Goal: Task Accomplishment & Management: Manage account settings

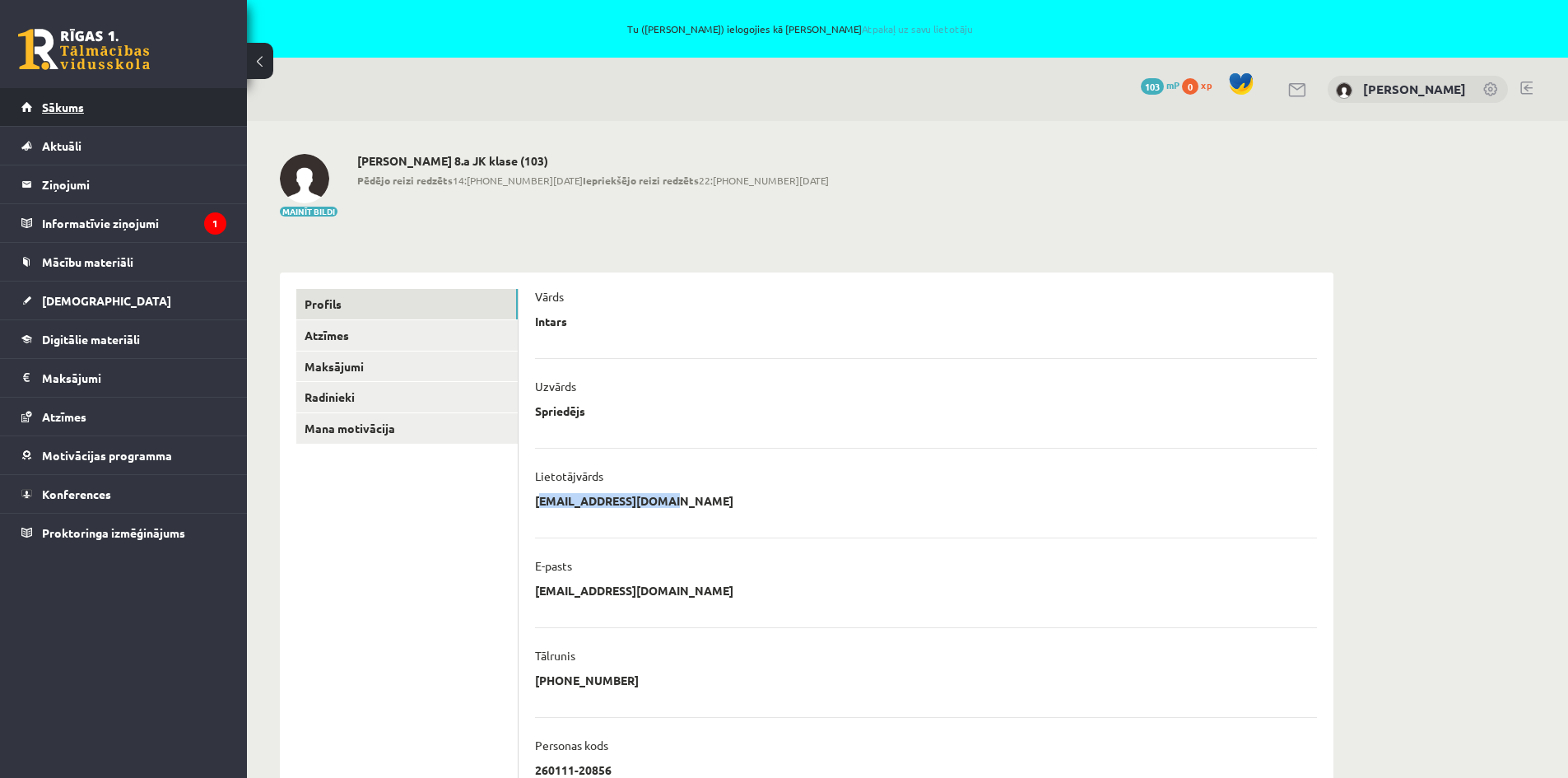
click at [45, 109] on span "Sākums" at bounding box center [62, 107] width 42 height 15
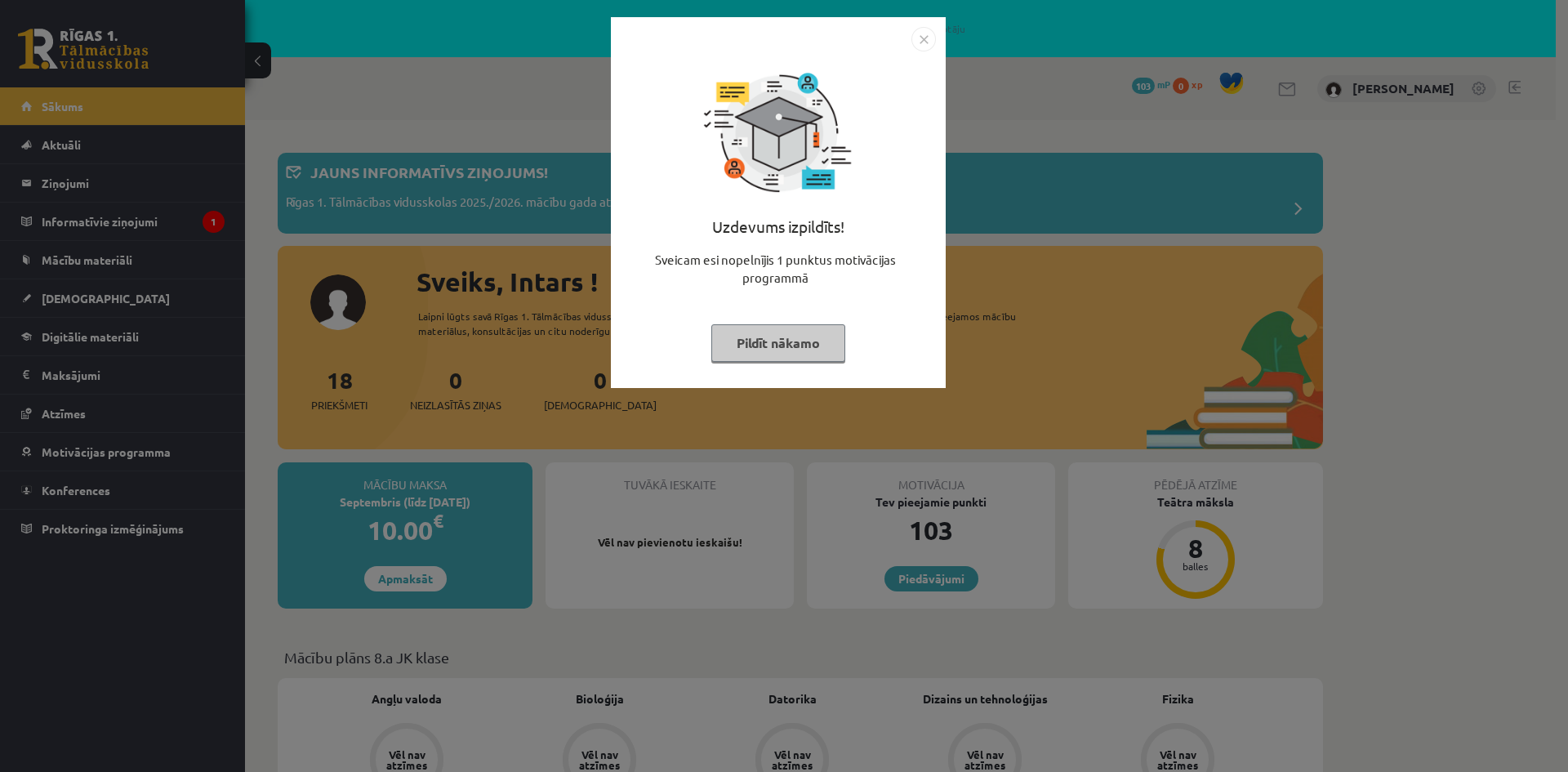
click at [924, 44] on img "Close" at bounding box center [924, 39] width 24 height 24
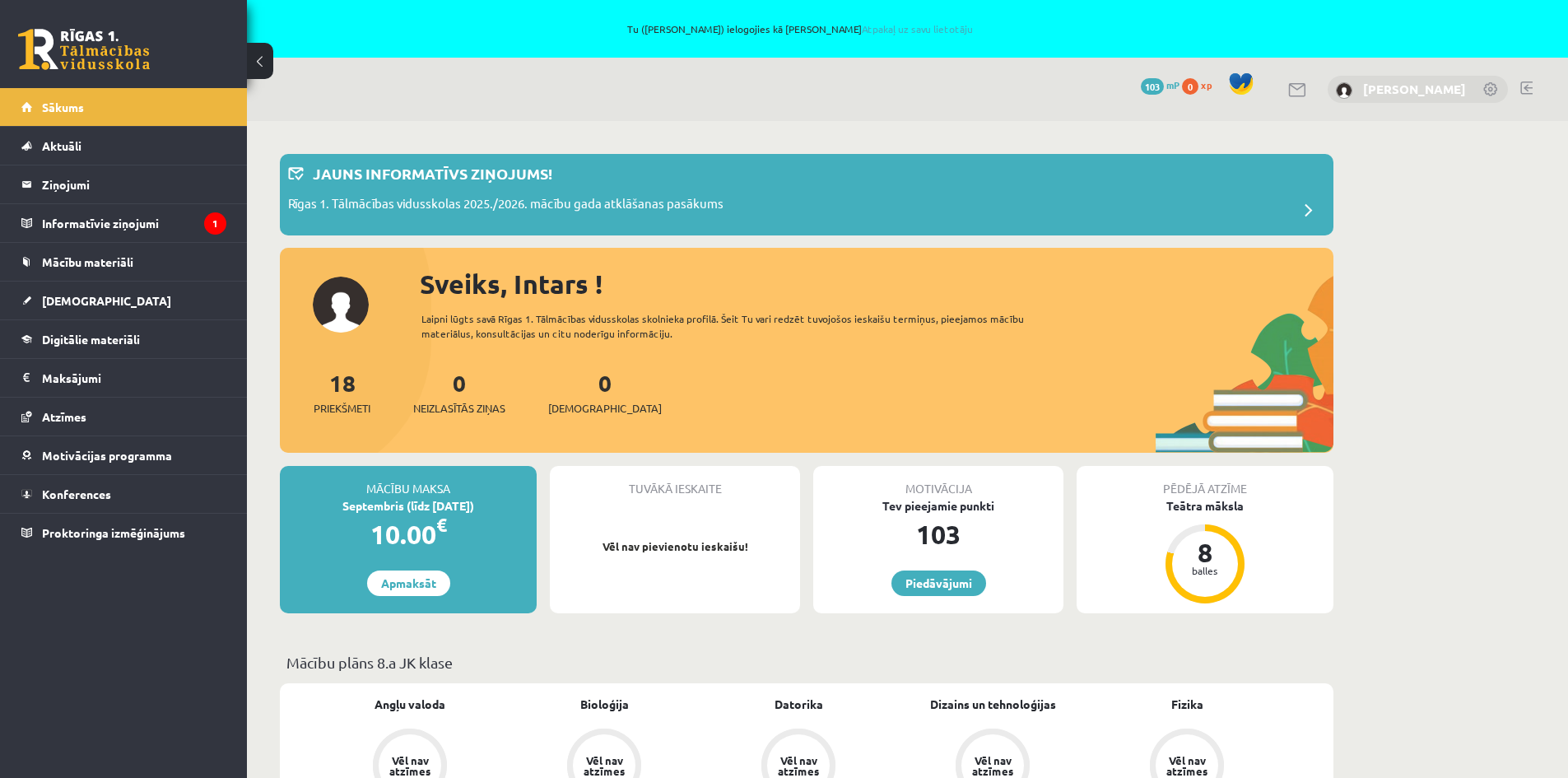
click at [1459, 90] on link "[PERSON_NAME]" at bounding box center [1414, 89] width 103 height 17
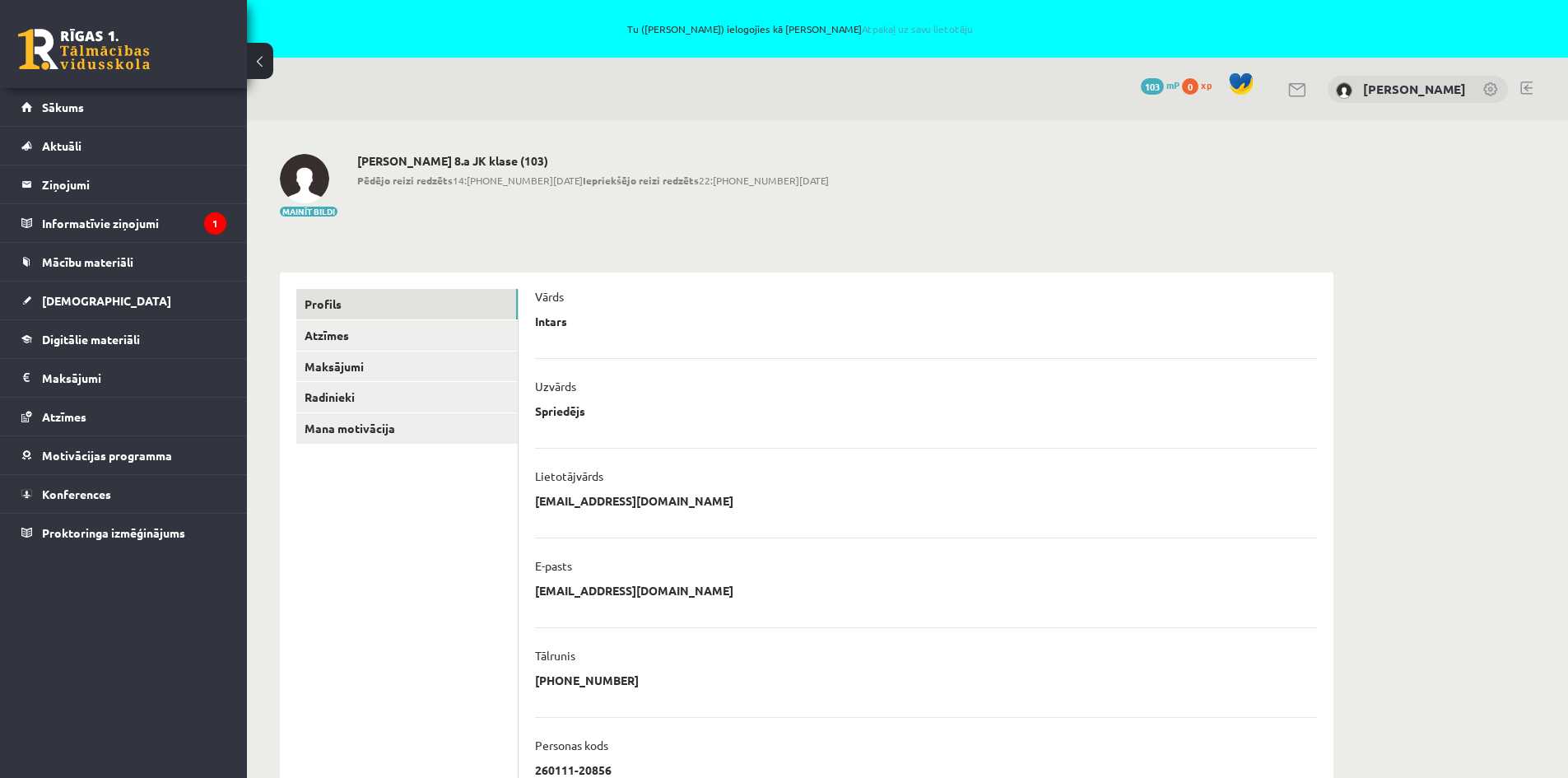
click at [1538, 87] on div "0 Dāvanas 103 mP 0 xp Intars Spriedējs" at bounding box center [908, 90] width 1321 height 63
click at [1531, 82] on link at bounding box center [1526, 88] width 12 height 13
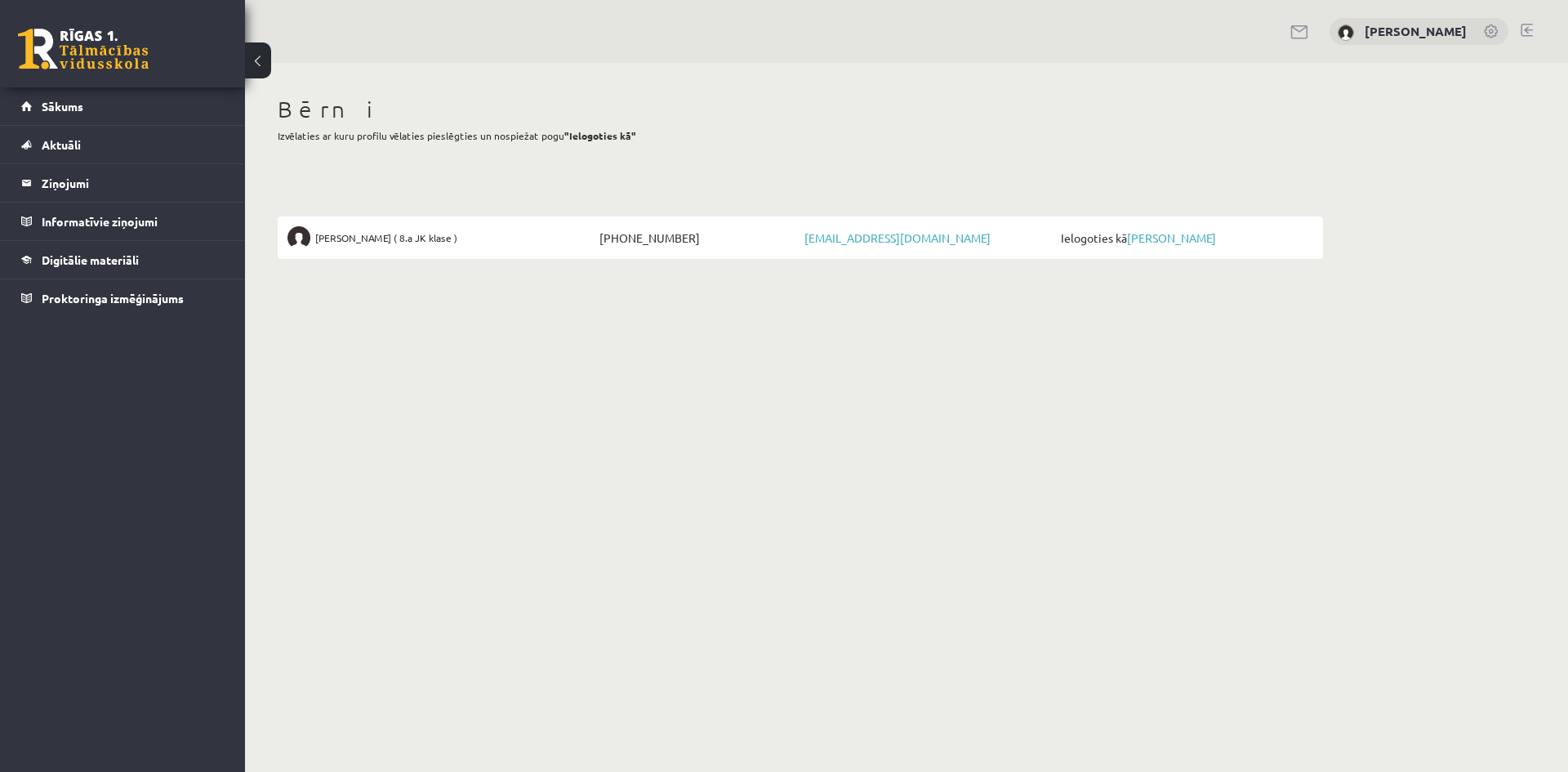
click at [1524, 26] on link at bounding box center [1526, 31] width 12 height 13
